Goal: Task Accomplishment & Management: Use online tool/utility

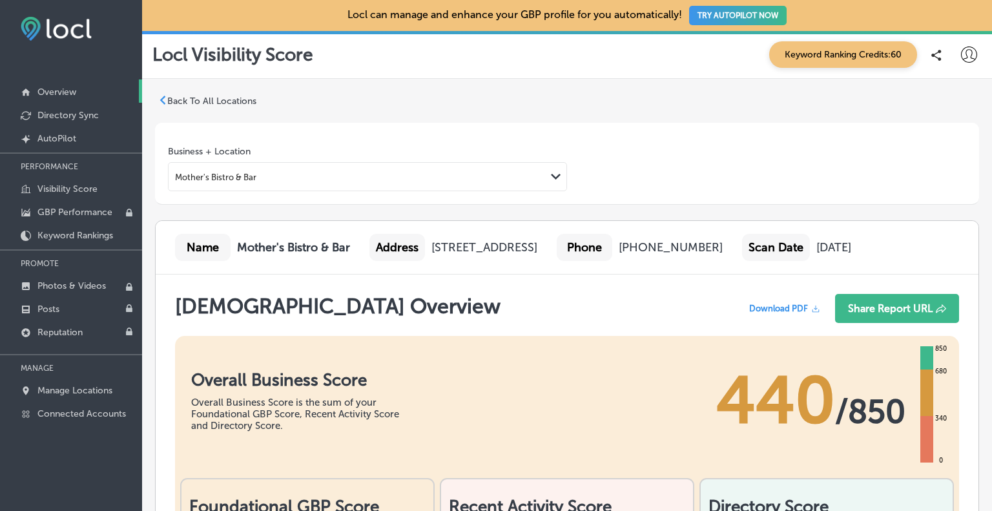
click at [42, 92] on p "Overview" at bounding box center [56, 92] width 39 height 11
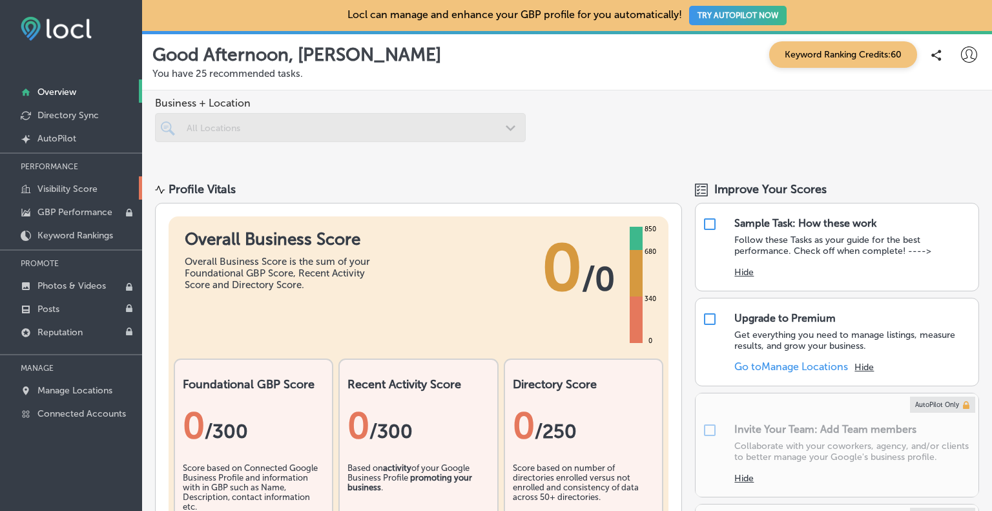
click at [57, 191] on p "Visibility Score" at bounding box center [67, 188] width 60 height 11
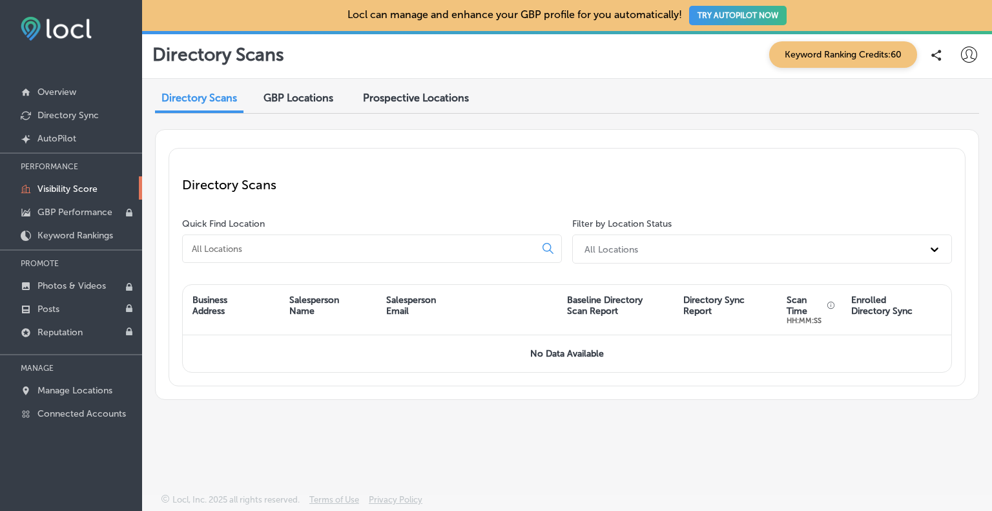
click at [427, 100] on span "Prospective Locations" at bounding box center [416, 98] width 106 height 12
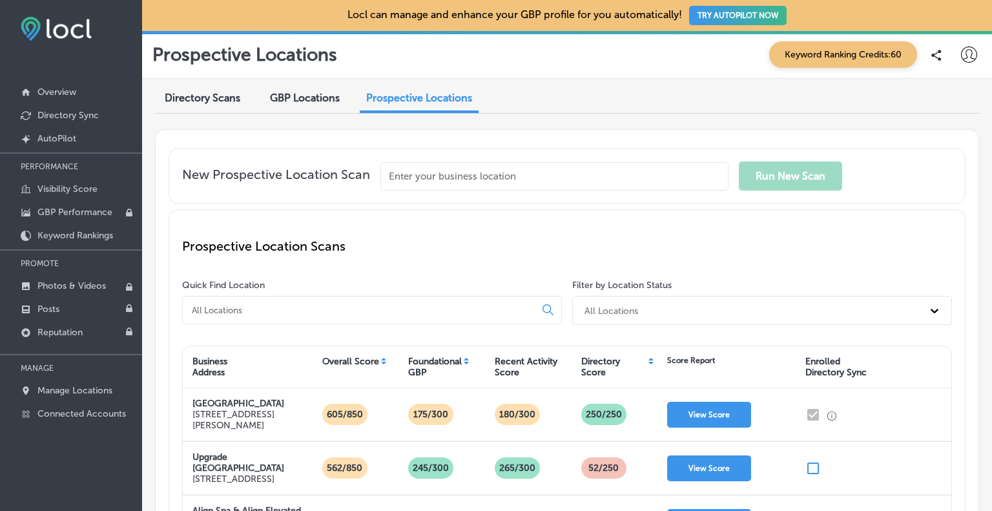
click at [420, 172] on input "text" at bounding box center [554, 176] width 348 height 28
click at [422, 176] on input "Blooms Fun Farm" at bounding box center [554, 176] width 348 height 28
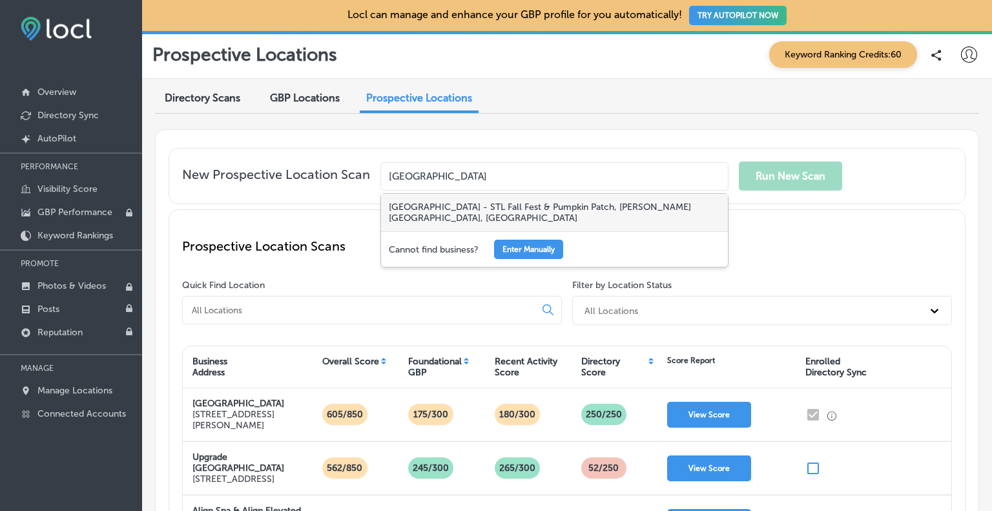
click at [413, 211] on div "[GEOGRAPHIC_DATA] - STL Fall Fest & Pumpkin Patch, [PERSON_NAME][GEOGRAPHIC_DAT…" at bounding box center [554, 212] width 347 height 37
type input "[GEOGRAPHIC_DATA] - STL Fall Fest & Pumpkin Patch, [PERSON_NAME][GEOGRAPHIC_DAT…"
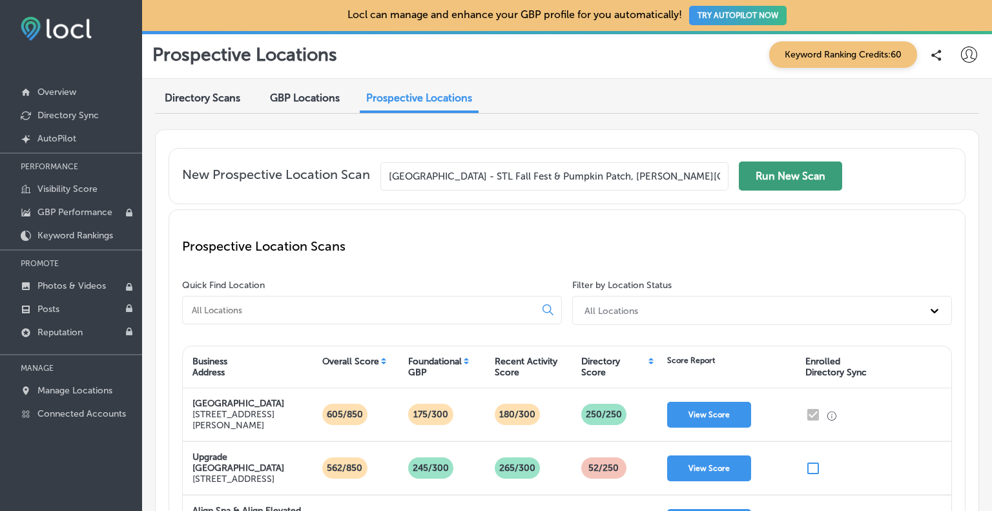
click at [819, 177] on button "Run New Scan" at bounding box center [790, 176] width 103 height 29
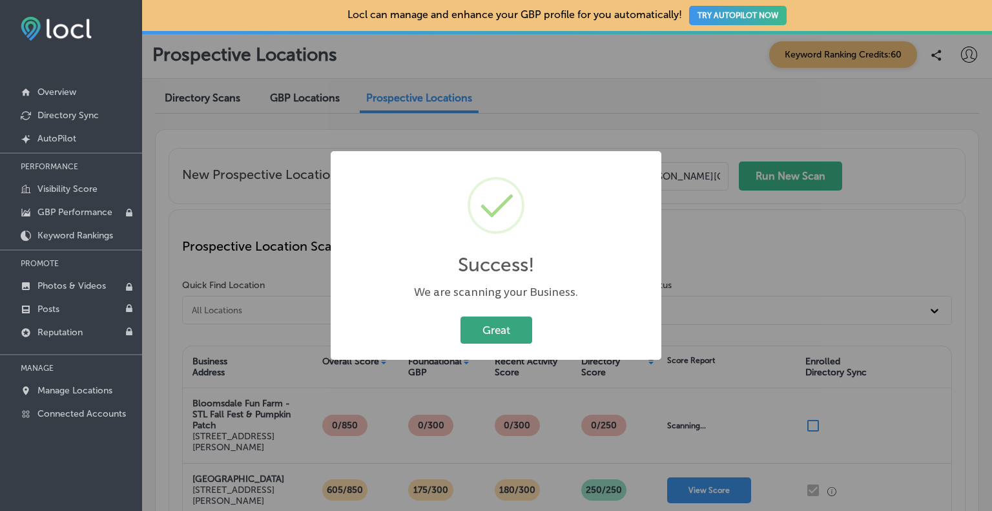
click at [494, 317] on button "Great" at bounding box center [497, 330] width 72 height 26
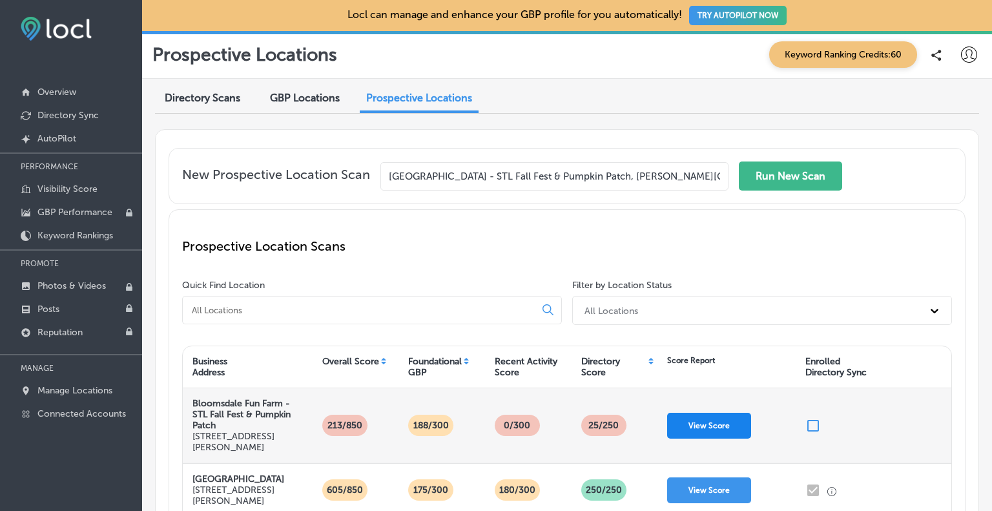
click at [718, 418] on button "View Score" at bounding box center [709, 426] width 84 height 26
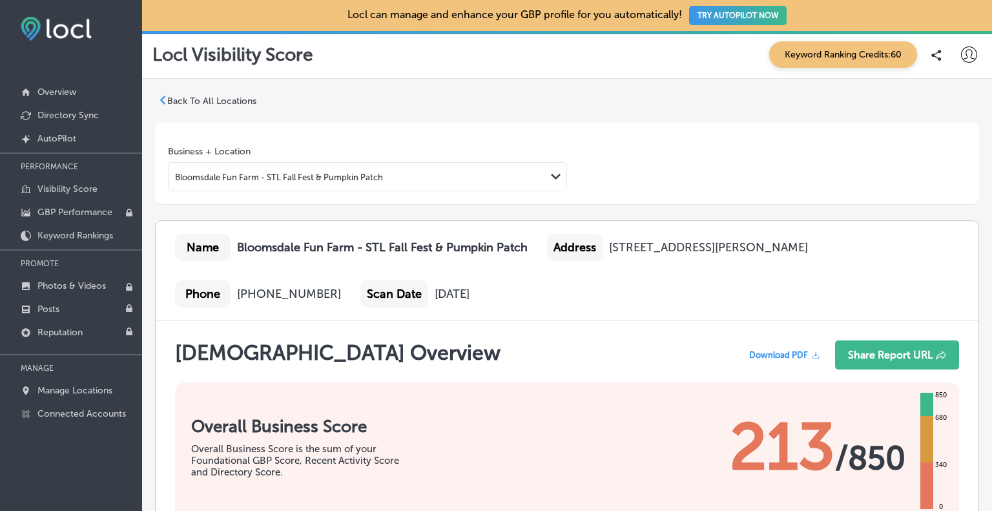
click at [766, 353] on span "Download PDF" at bounding box center [778, 355] width 59 height 10
